Goal: Navigation & Orientation: Understand site structure

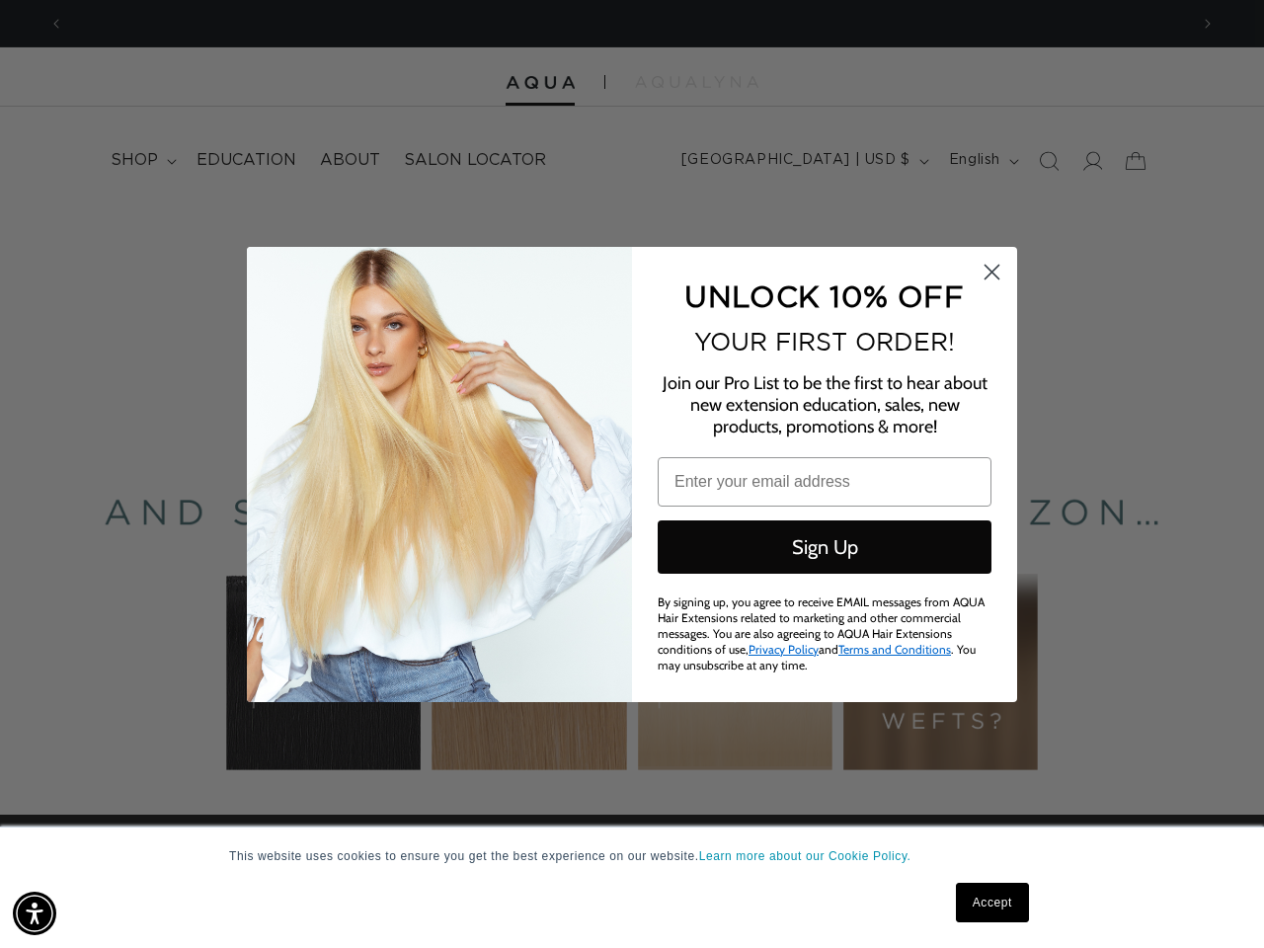
click at [632, 474] on div "UNLOCK 10% OFF YOUR FIRST ORDER! Join our Pro List to be the first to hear abou…" at bounding box center [814, 475] width 365 height 416
click at [35, 914] on img "Accessibility Menu" at bounding box center [34, 913] width 43 height 43
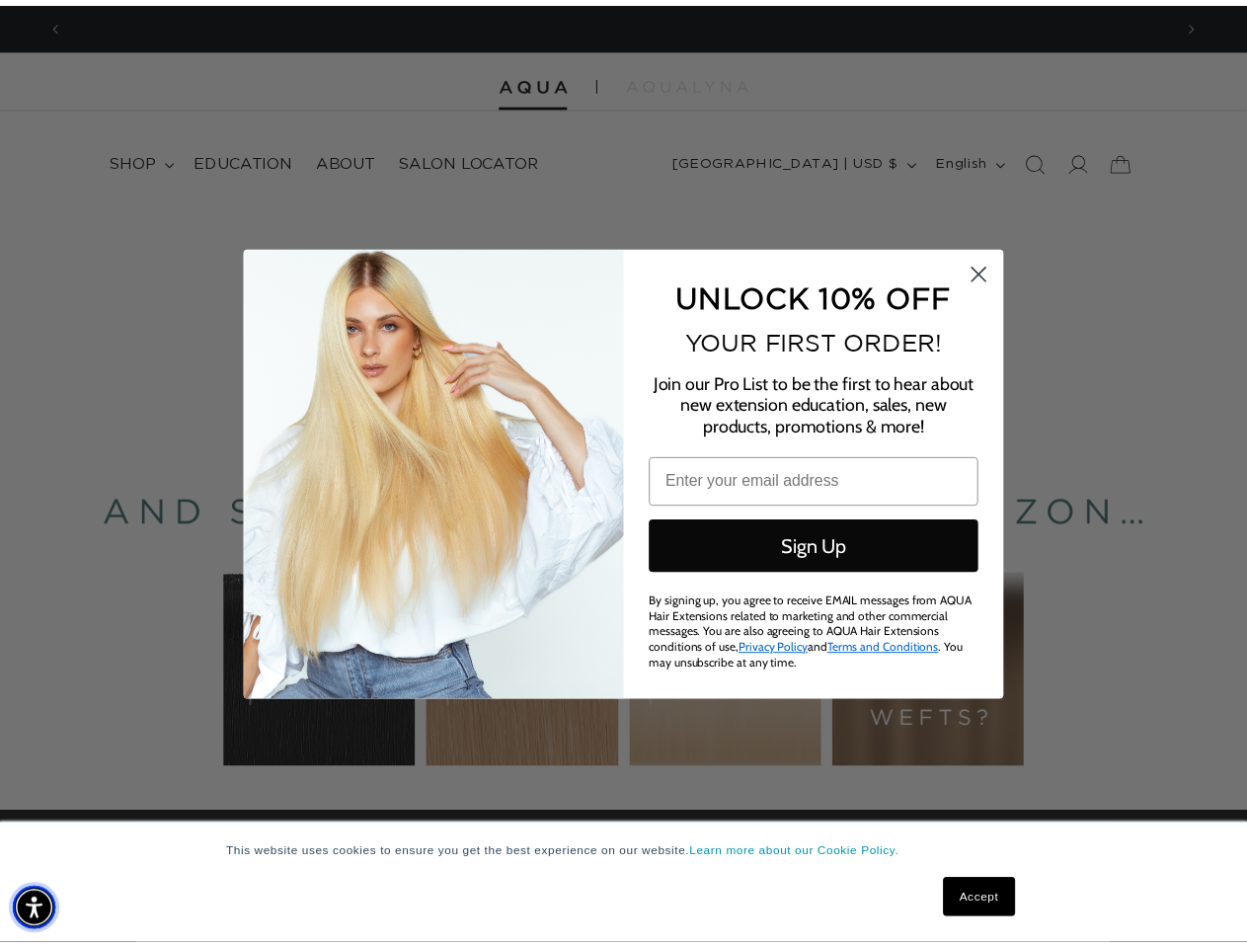
scroll to position [0, 2248]
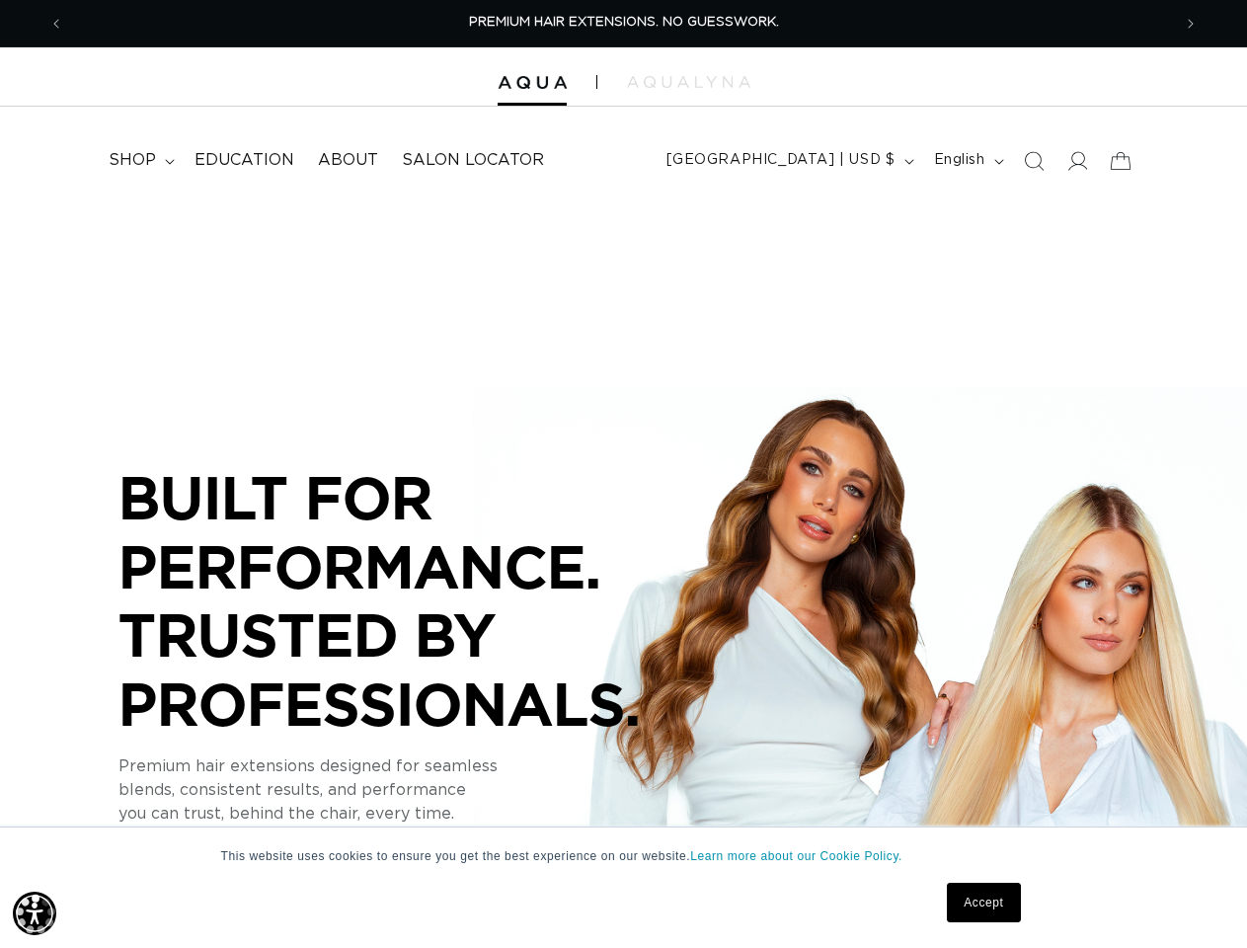
scroll to position [0, 1107]
